Goal: Find specific page/section: Find specific page/section

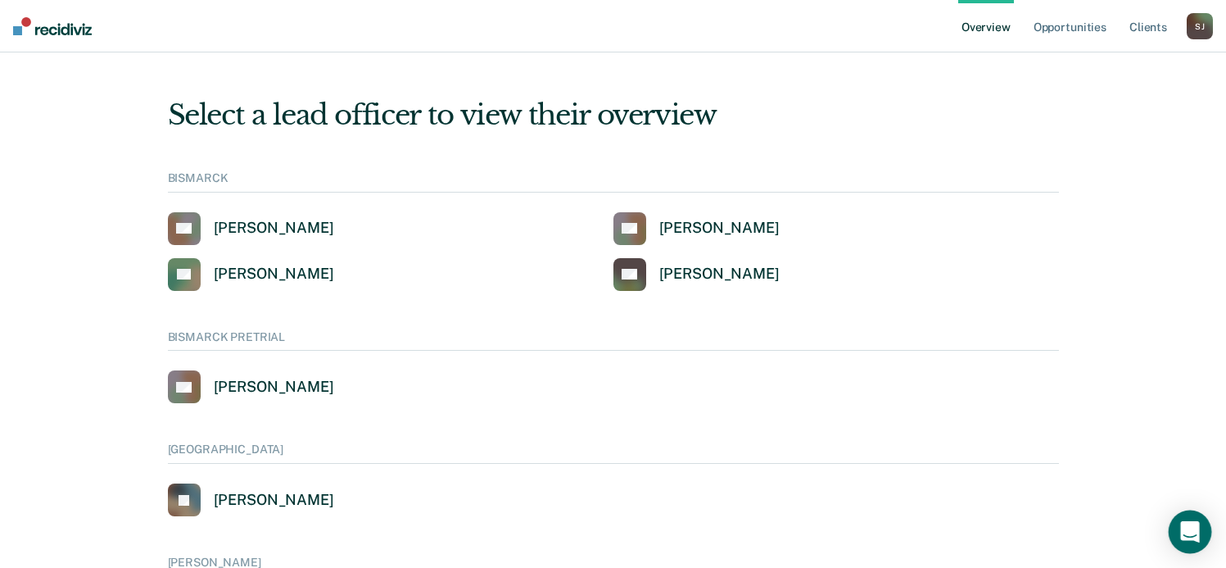
click at [1188, 522] on div "Open Intercom Messenger" at bounding box center [1190, 531] width 43 height 43
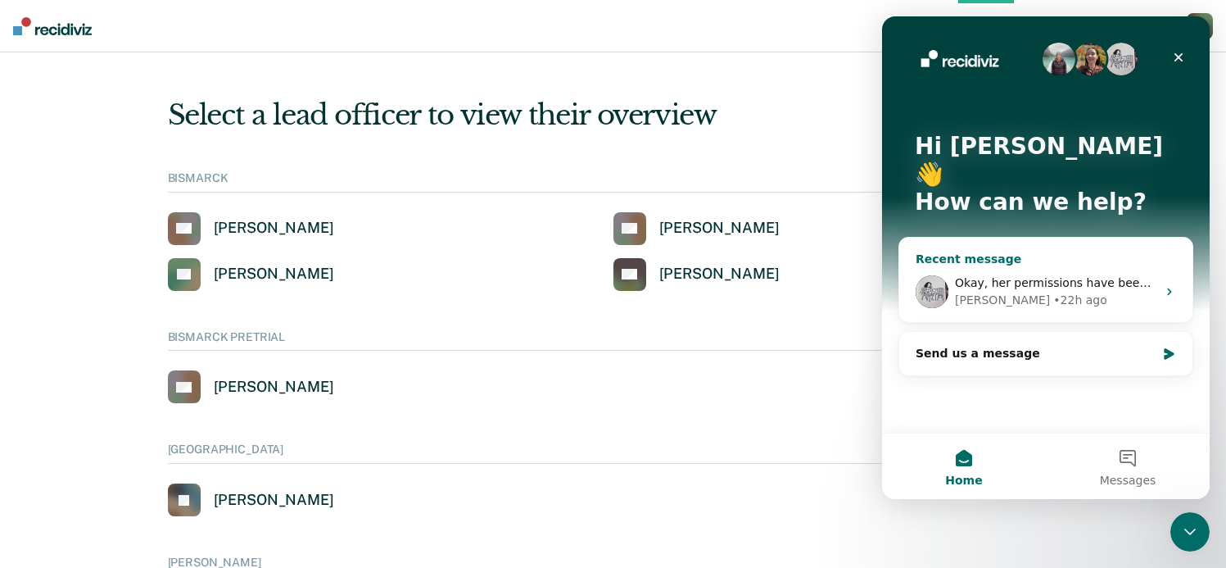
click at [1022, 276] on span "Okay, her permissions have been set! Let me know if you have more trouble." at bounding box center [1177, 282] width 444 height 13
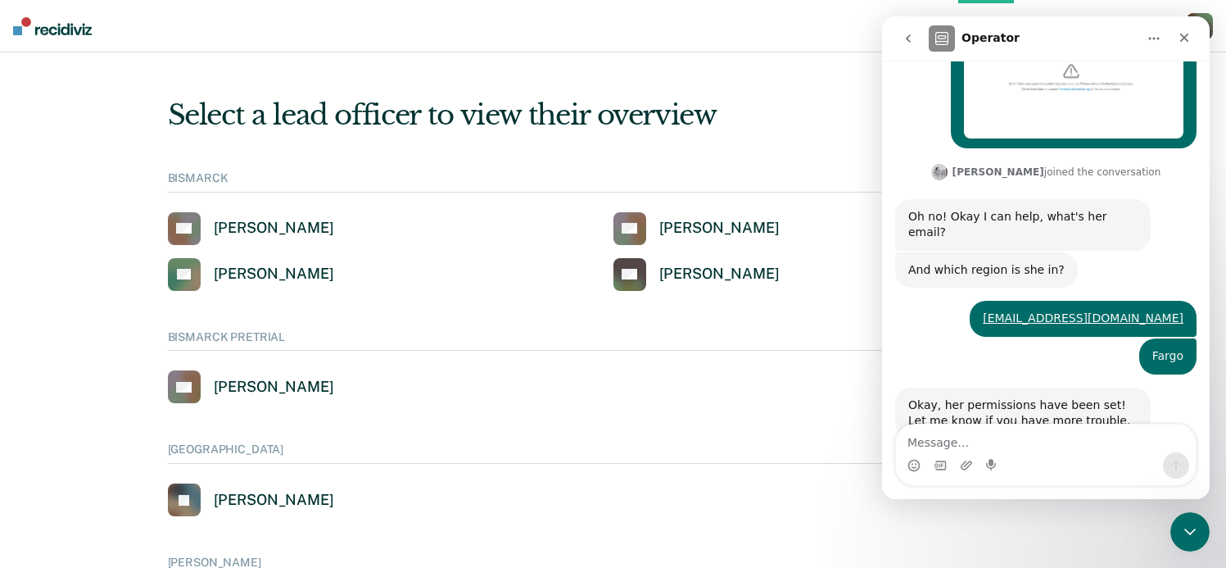
scroll to position [369, 0]
drag, startPoint x: 1047, startPoint y: 374, endPoint x: 966, endPoint y: 366, distance: 80.7
click at [966, 396] on div "Okay, her permissions have been set! Let me know if you have more trouble." at bounding box center [1022, 412] width 229 height 32
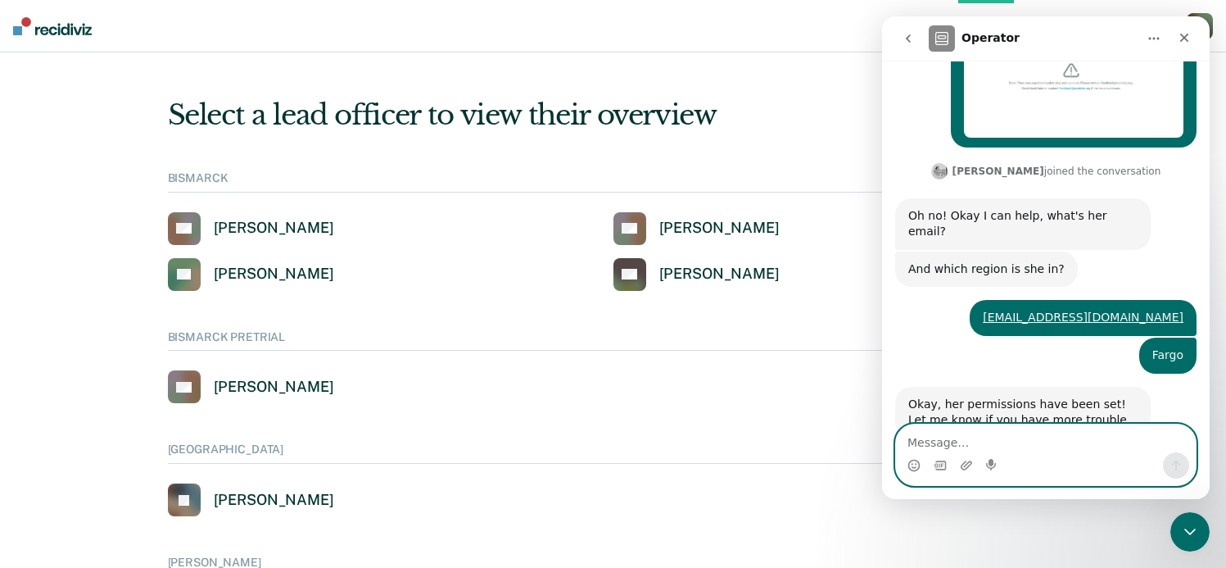
click at [974, 445] on textarea "Message…" at bounding box center [1046, 438] width 300 height 28
type textarea "T"
